Goal: Task Accomplishment & Management: Use online tool/utility

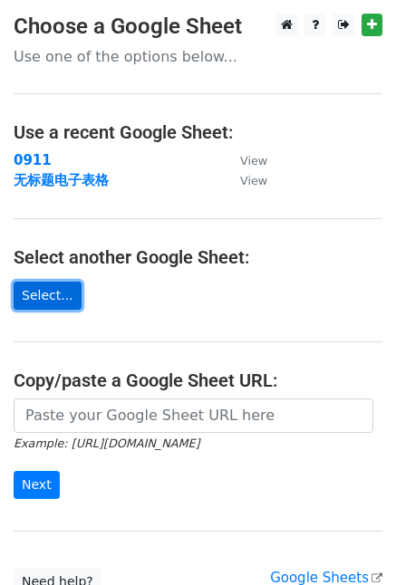
click at [64, 289] on link "Select..." at bounding box center [48, 295] width 68 height 28
click at [52, 296] on link "Select..." at bounding box center [48, 295] width 68 height 28
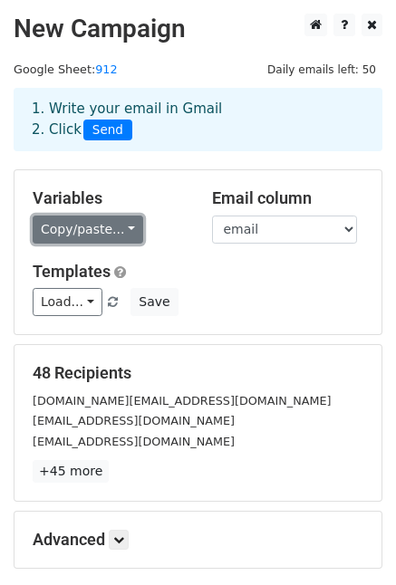
click at [127, 229] on link "Copy/paste..." at bounding box center [88, 229] width 110 height 28
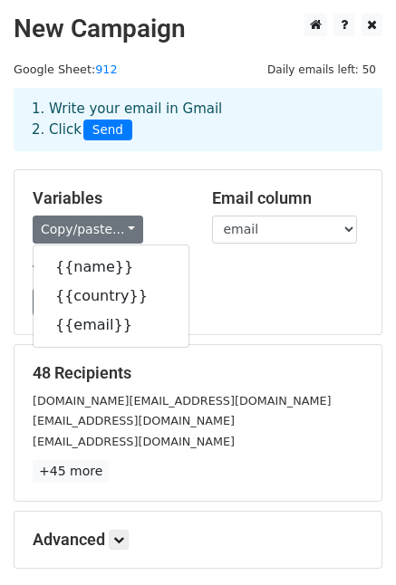
click at [217, 251] on div "Variables Copy/paste... {{name}} {{country}} {{email}} Email column name countr…" at bounding box center [197, 252] width 367 height 164
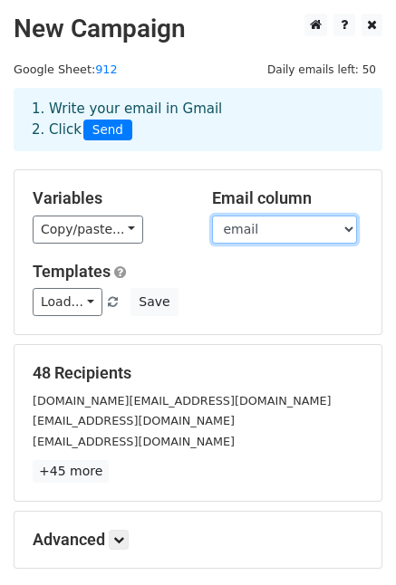
click at [350, 231] on select "name country email" at bounding box center [284, 229] width 145 height 28
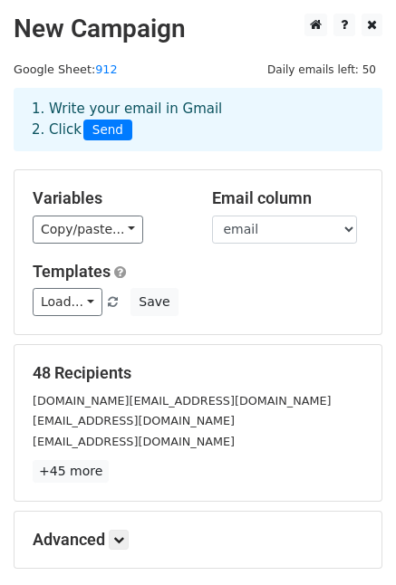
click at [181, 293] on div "Load... country, local distributor country, agent 1 1 Save" at bounding box center [198, 302] width 358 height 28
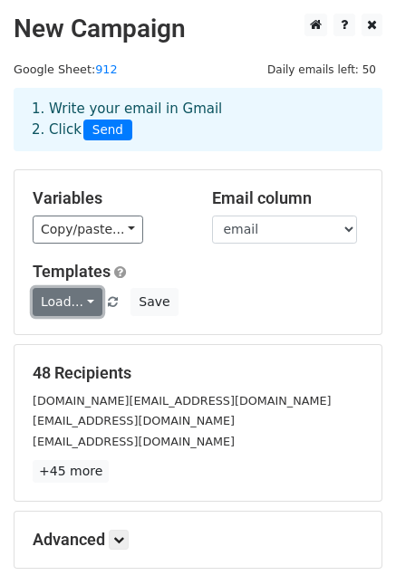
click at [86, 306] on link "Load..." at bounding box center [68, 302] width 70 height 28
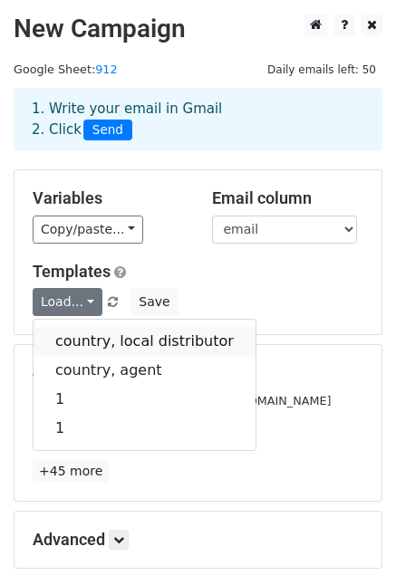
click at [108, 338] on link "country, local distributor" at bounding box center [144, 341] width 222 height 29
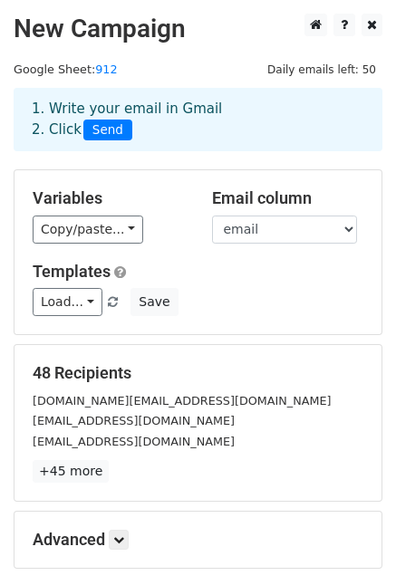
click at [280, 296] on div "Load... country, local distributor country, agent 1 1 Save" at bounding box center [198, 302] width 358 height 28
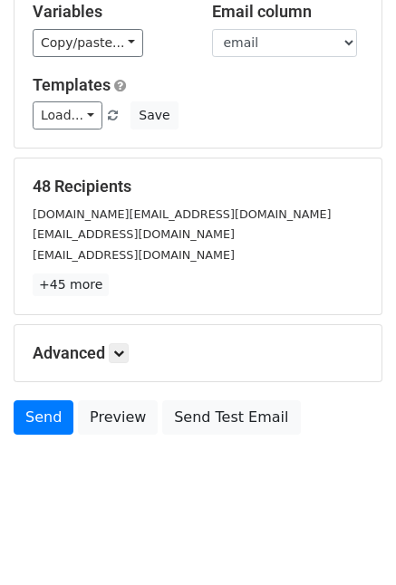
scroll to position [188, 0]
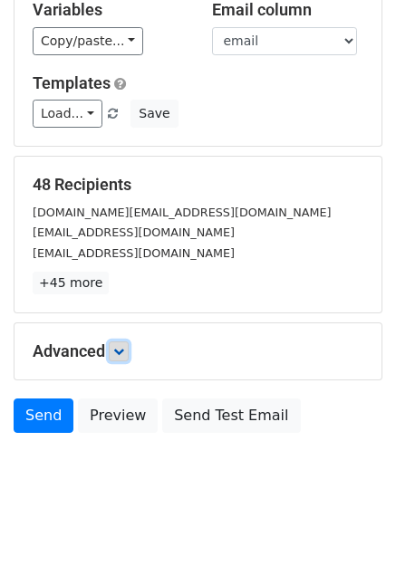
click at [125, 358] on link at bounding box center [119, 351] width 20 height 20
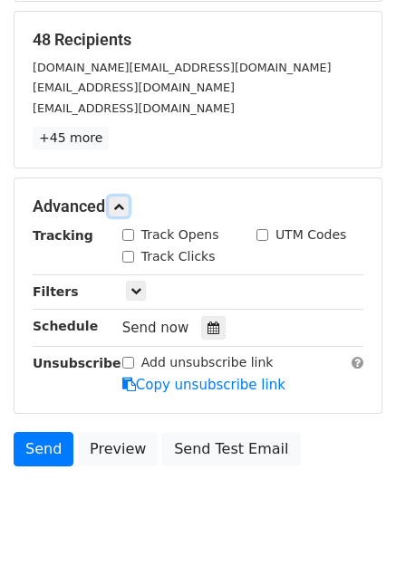
scroll to position [364, 0]
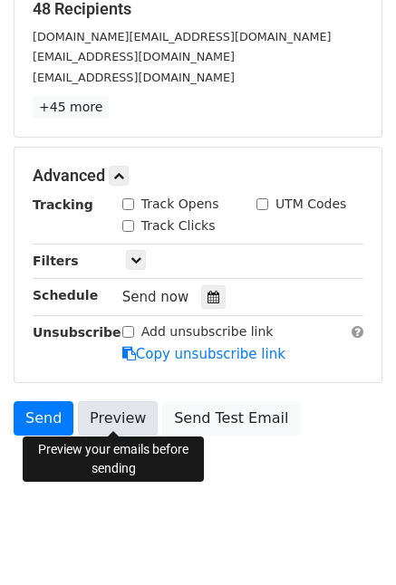
click at [114, 415] on link "Preview" at bounding box center [118, 418] width 80 height 34
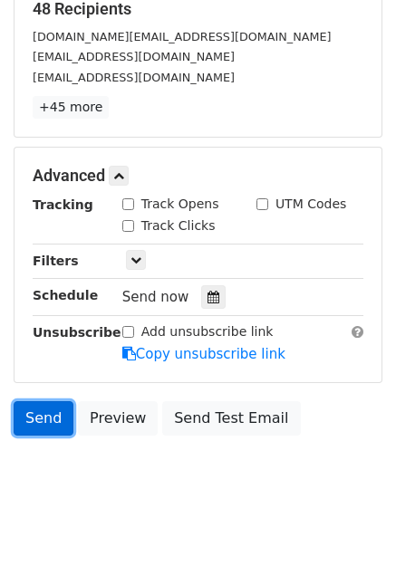
click at [47, 417] on link "Send" at bounding box center [44, 418] width 60 height 34
click at [47, 419] on link "Send" at bounding box center [44, 418] width 60 height 34
click at [40, 421] on link "Send" at bounding box center [44, 418] width 60 height 34
click at [46, 417] on link "Send" at bounding box center [44, 418] width 60 height 34
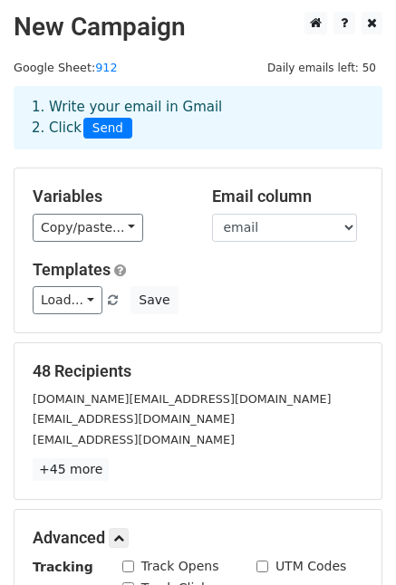
scroll to position [0, 0]
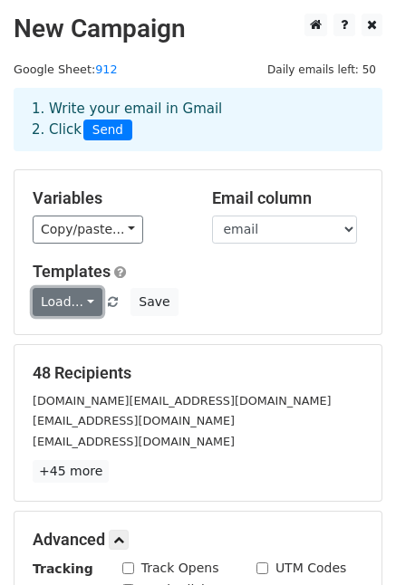
click at [80, 304] on link "Load..." at bounding box center [68, 302] width 70 height 28
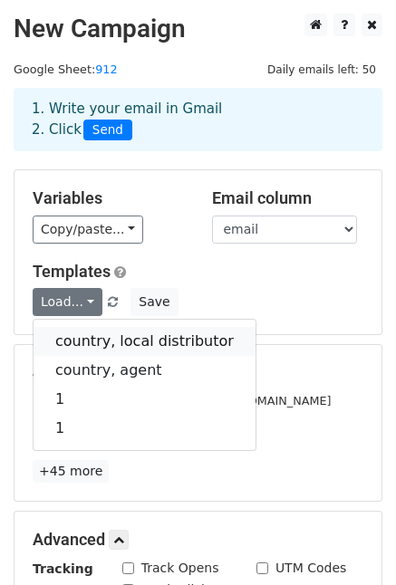
click at [97, 347] on link "country, local distributor" at bounding box center [144, 341] width 222 height 29
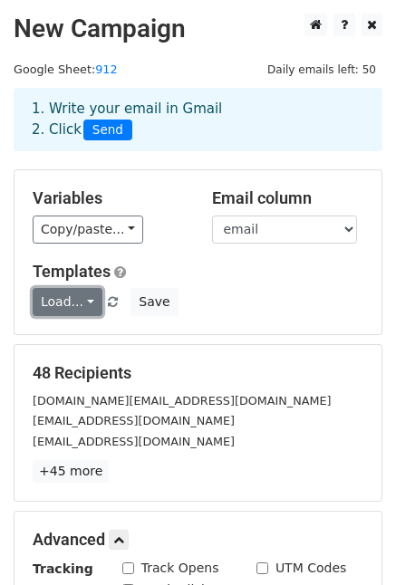
click at [83, 303] on link "Load..." at bounding box center [68, 302] width 70 height 28
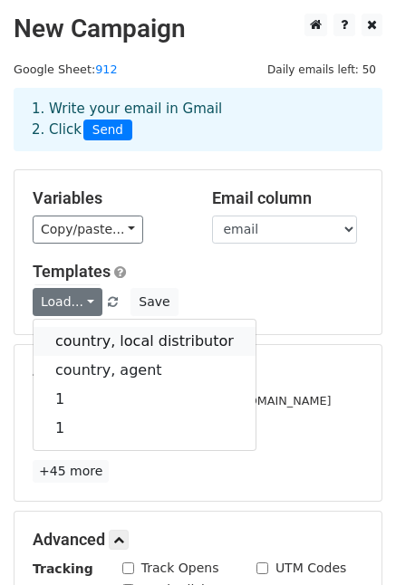
click at [99, 343] on link "country, local distributor" at bounding box center [144, 341] width 222 height 29
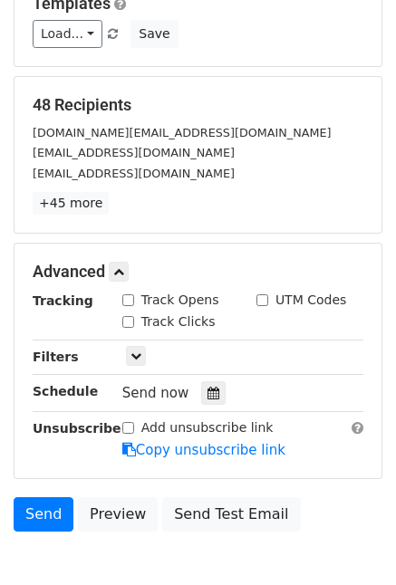
scroll to position [364, 0]
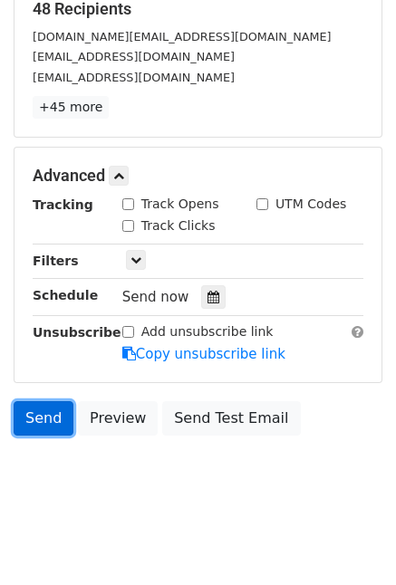
click at [43, 419] on link "Send" at bounding box center [44, 418] width 60 height 34
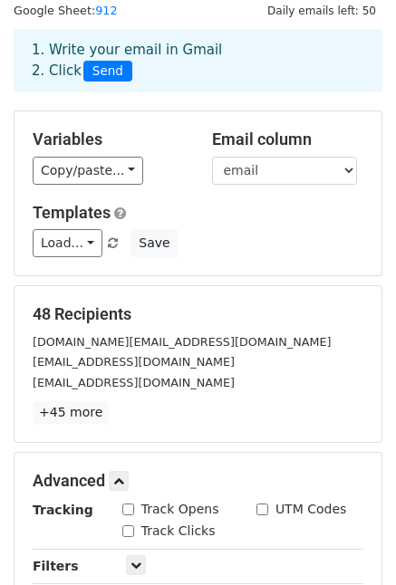
scroll to position [91, 0]
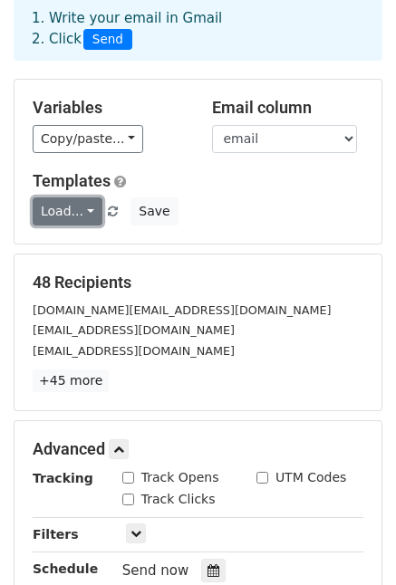
click at [83, 219] on link "Load..." at bounding box center [68, 211] width 70 height 28
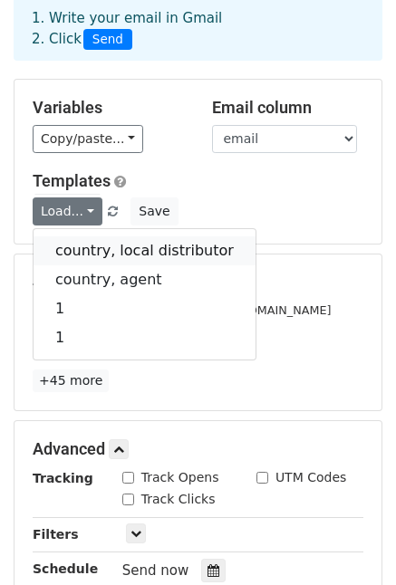
click at [101, 253] on link "country, local distributor" at bounding box center [144, 250] width 222 height 29
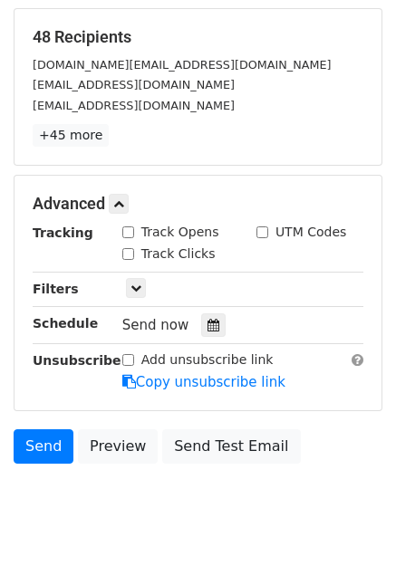
scroll to position [364, 0]
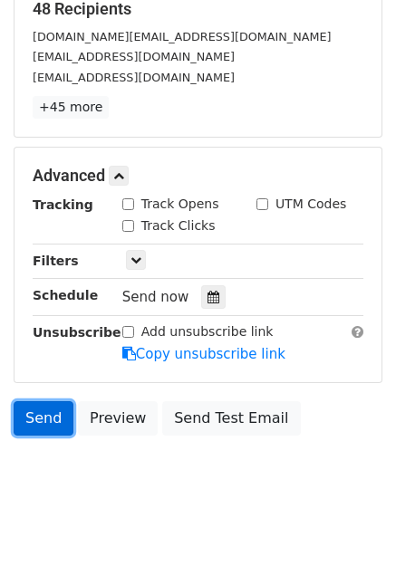
click at [34, 419] on link "Send" at bounding box center [44, 418] width 60 height 34
click at [43, 417] on link "Send" at bounding box center [44, 418] width 60 height 34
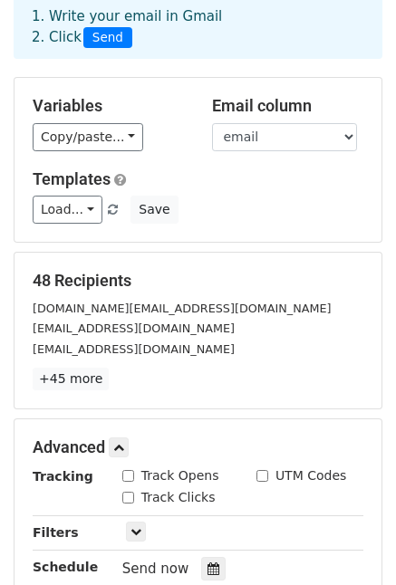
scroll to position [2, 0]
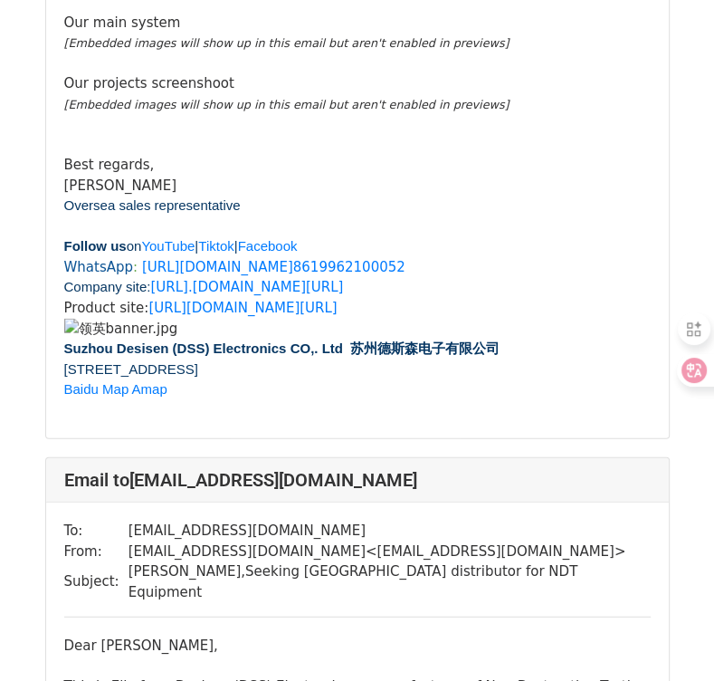
scroll to position [2172, 0]
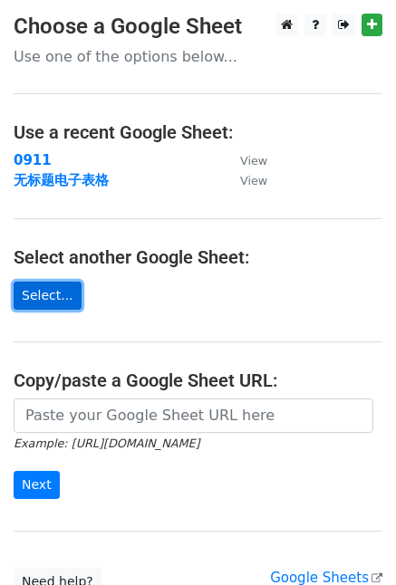
click at [51, 297] on link "Select..." at bounding box center [48, 295] width 68 height 28
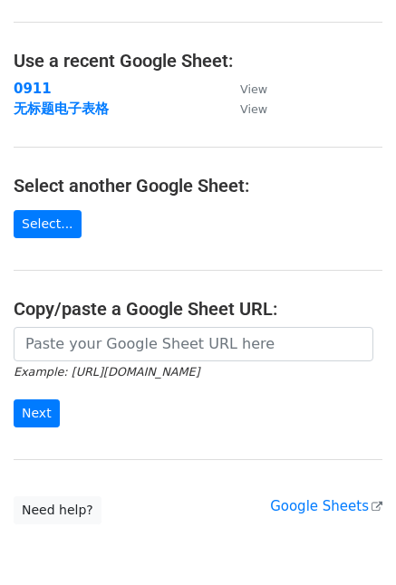
scroll to position [153, 0]
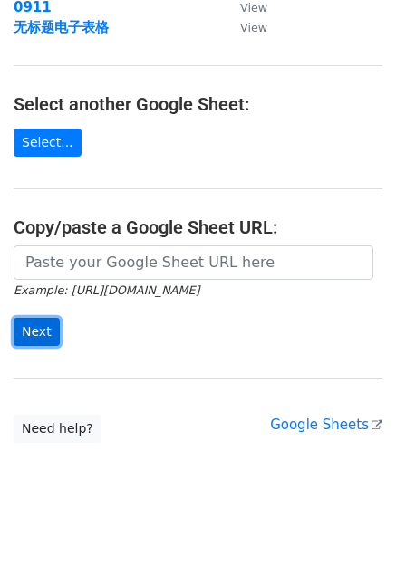
click at [35, 325] on input "Next" at bounding box center [37, 332] width 46 height 28
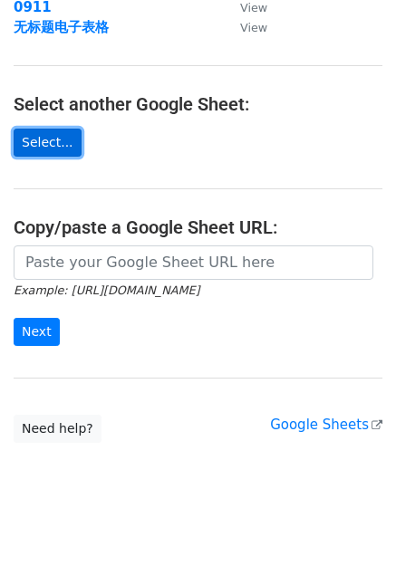
click at [60, 148] on link "Select..." at bounding box center [48, 143] width 68 height 28
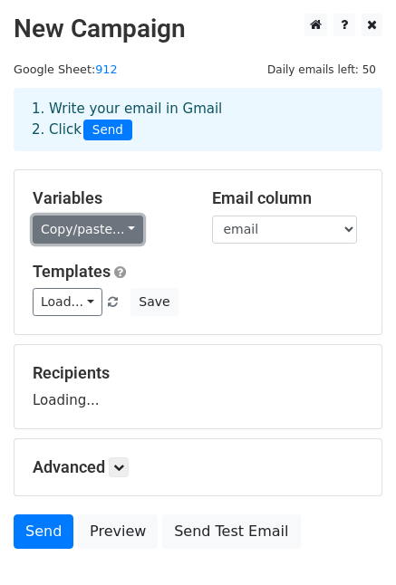
click at [111, 218] on link "Copy/paste..." at bounding box center [88, 229] width 110 height 28
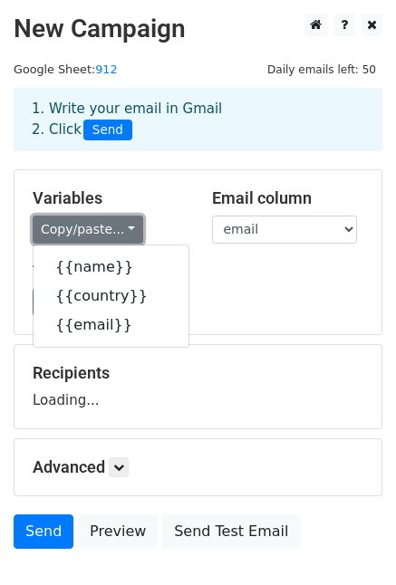
click at [111, 218] on link "Copy/paste..." at bounding box center [88, 229] width 110 height 28
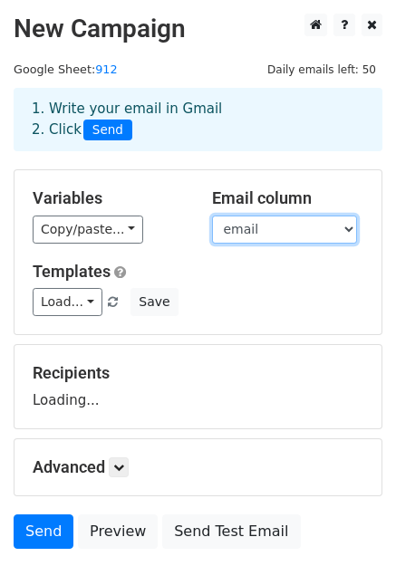
click at [317, 231] on select "name country email" at bounding box center [284, 229] width 145 height 28
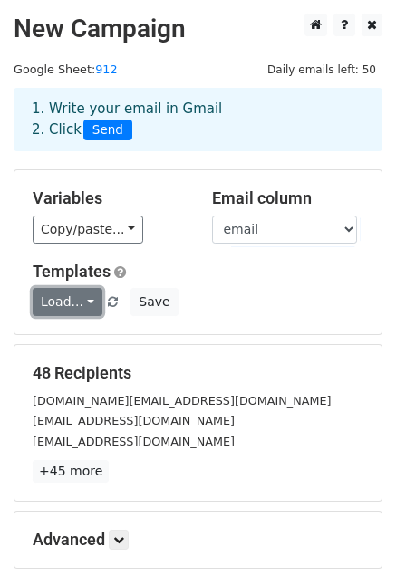
click at [78, 308] on link "Load..." at bounding box center [68, 302] width 70 height 28
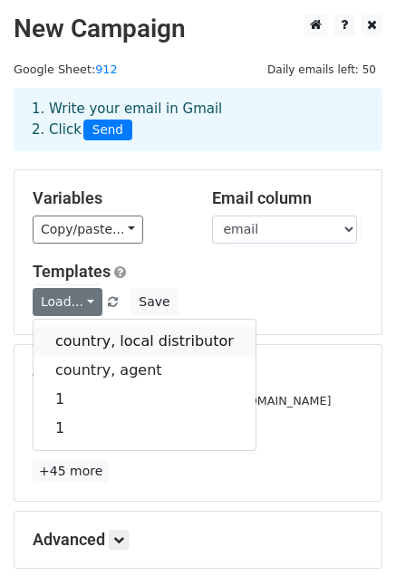
click at [93, 339] on link "country, local distributor" at bounding box center [144, 341] width 222 height 29
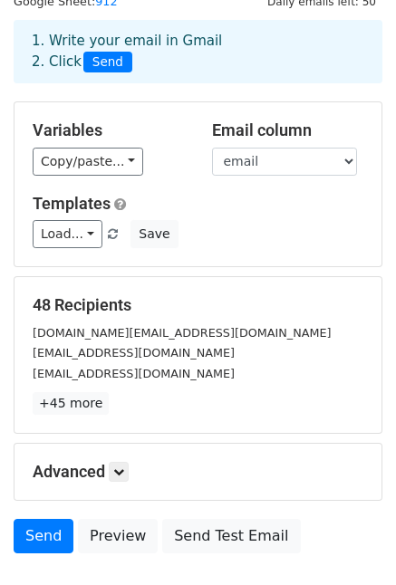
scroll to position [188, 0]
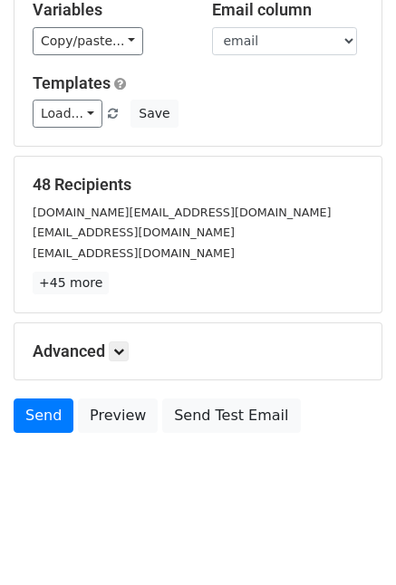
click at [132, 351] on h5 "Advanced" at bounding box center [198, 351] width 330 height 20
click at [123, 348] on icon at bounding box center [118, 351] width 11 height 11
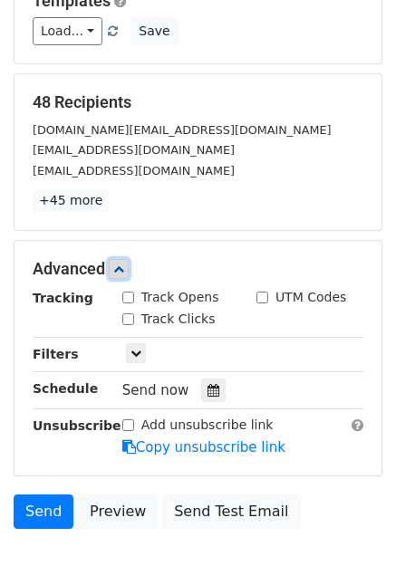
scroll to position [364, 0]
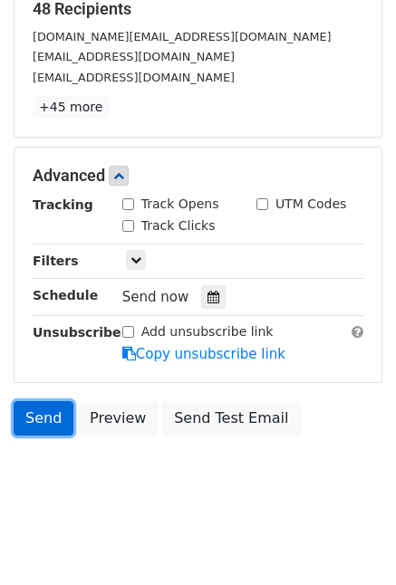
click at [54, 405] on link "Send" at bounding box center [44, 418] width 60 height 34
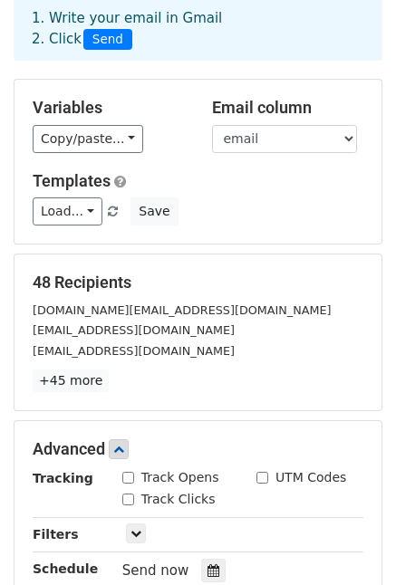
scroll to position [0, 0]
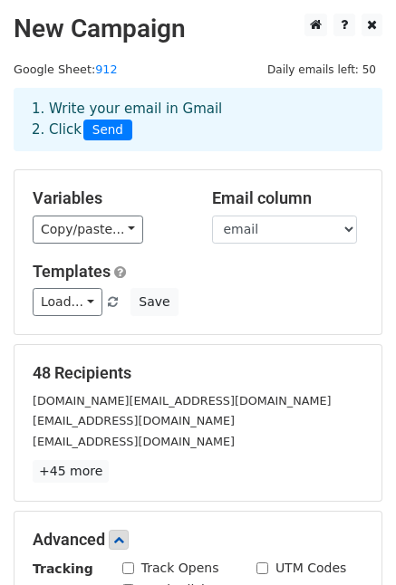
click at [104, 130] on span "Send" at bounding box center [107, 130] width 49 height 22
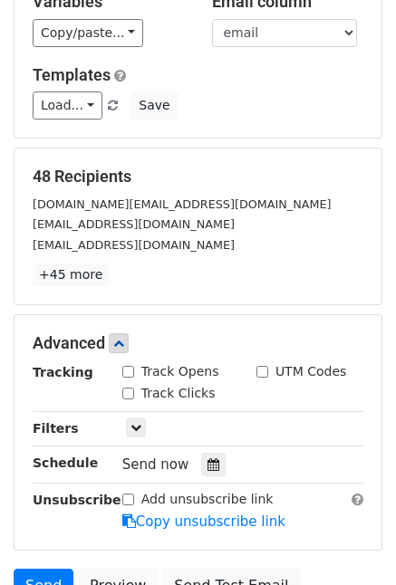
scroll to position [364, 0]
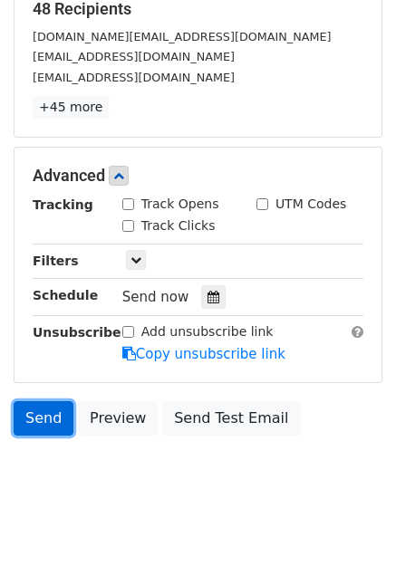
click at [60, 410] on link "Send" at bounding box center [44, 418] width 60 height 34
click at [23, 415] on link "Send" at bounding box center [44, 418] width 60 height 34
